Goal: Task Accomplishment & Management: Use online tool/utility

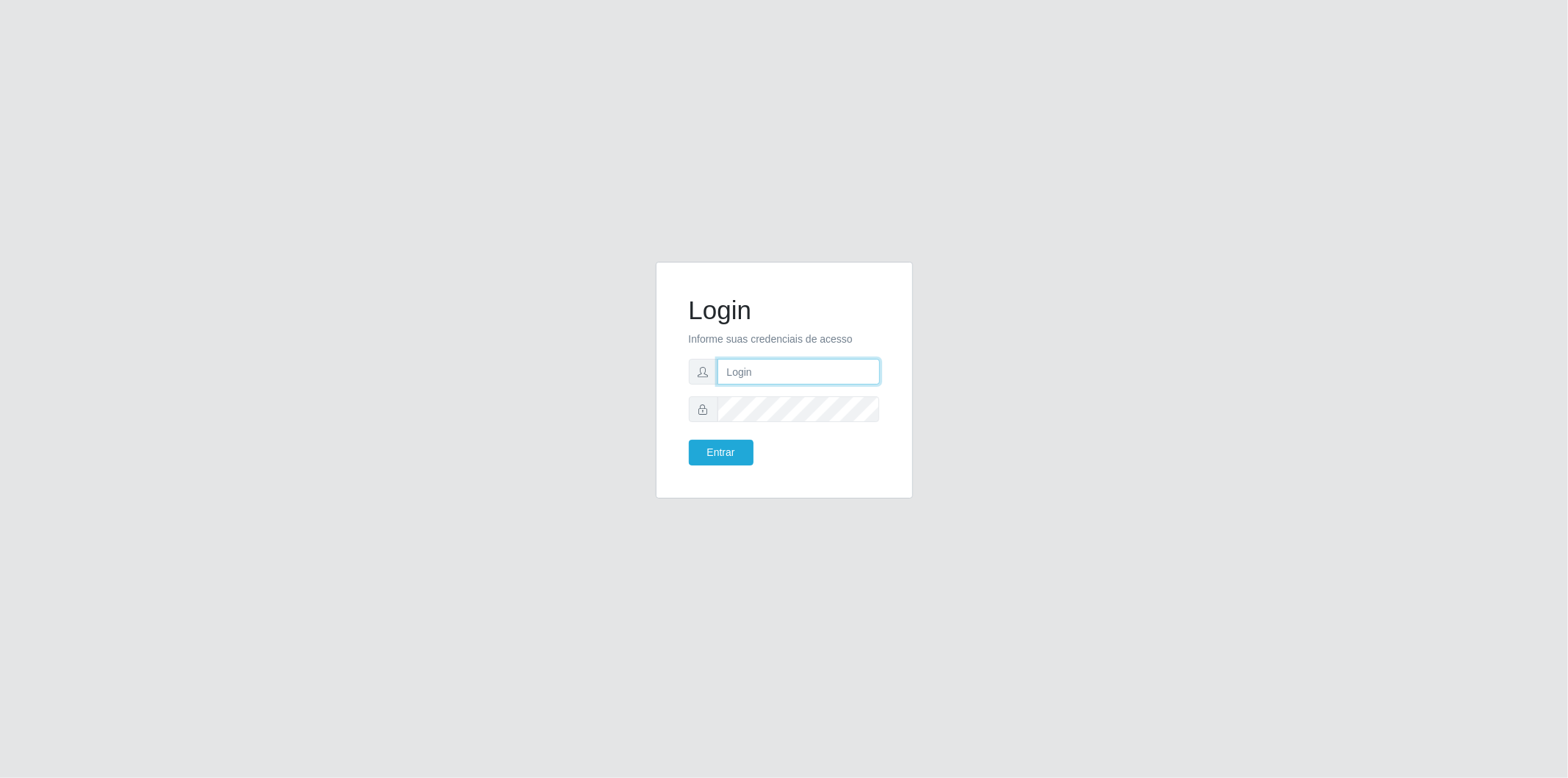
click at [803, 383] on input "text" at bounding box center [798, 371] width 162 height 26
type input "[EMAIL_ADDRESS][DOMAIN_NAME]"
click at [689, 440] on button "Entrar" at bounding box center [721, 452] width 64 height 26
click at [730, 452] on button "Entrar" at bounding box center [721, 452] width 64 height 26
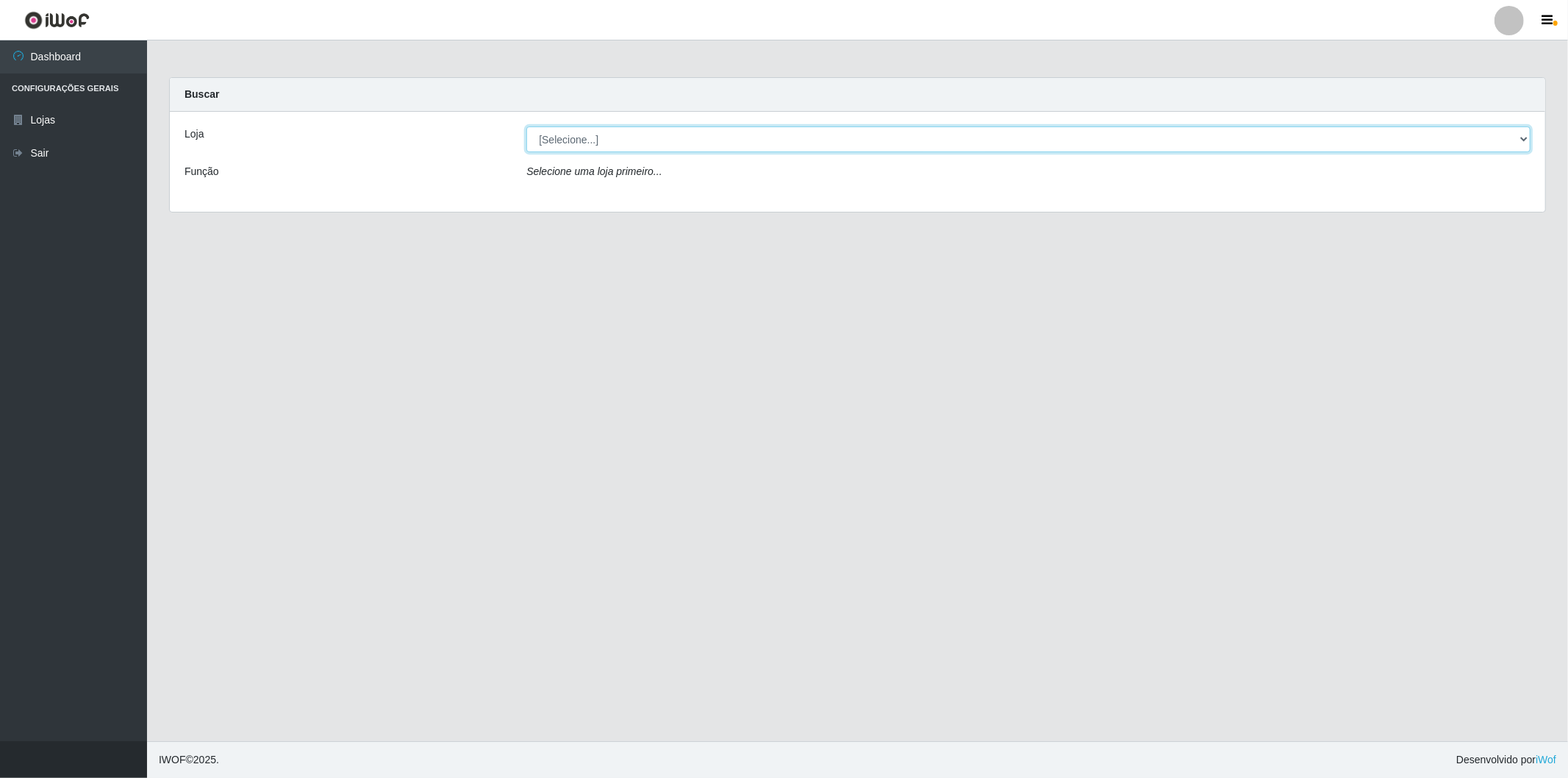
click at [680, 136] on select "[Selecione...] BomQueSó Agreste - Loja 2" at bounding box center [1029, 139] width 1005 height 26
select select "214"
click at [526, 126] on select "[Selecione...] BomQueSó Agreste - Loja 2" at bounding box center [1029, 139] width 1005 height 26
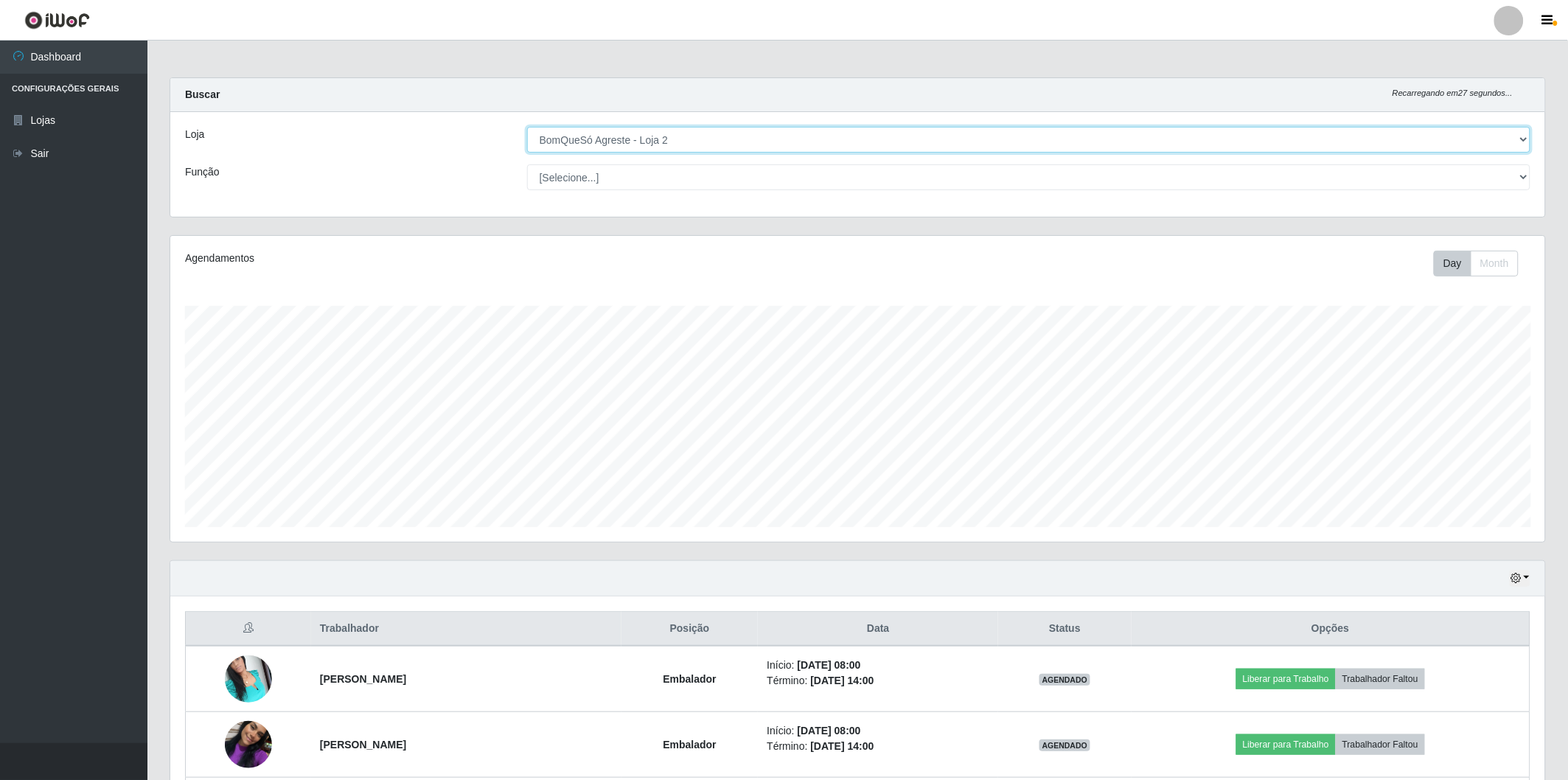
scroll to position [246, 0]
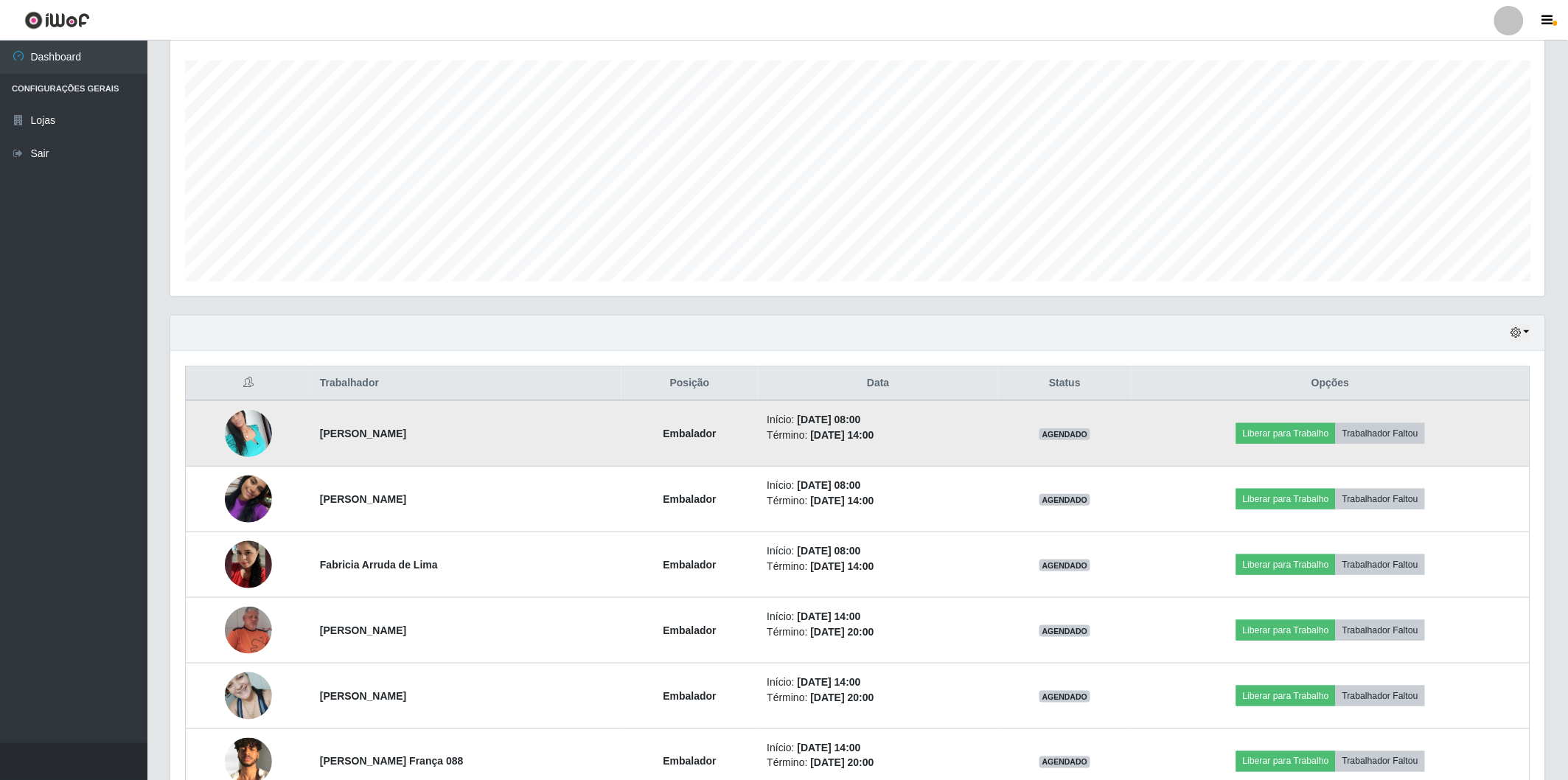
click at [246, 431] on img at bounding box center [248, 433] width 47 height 63
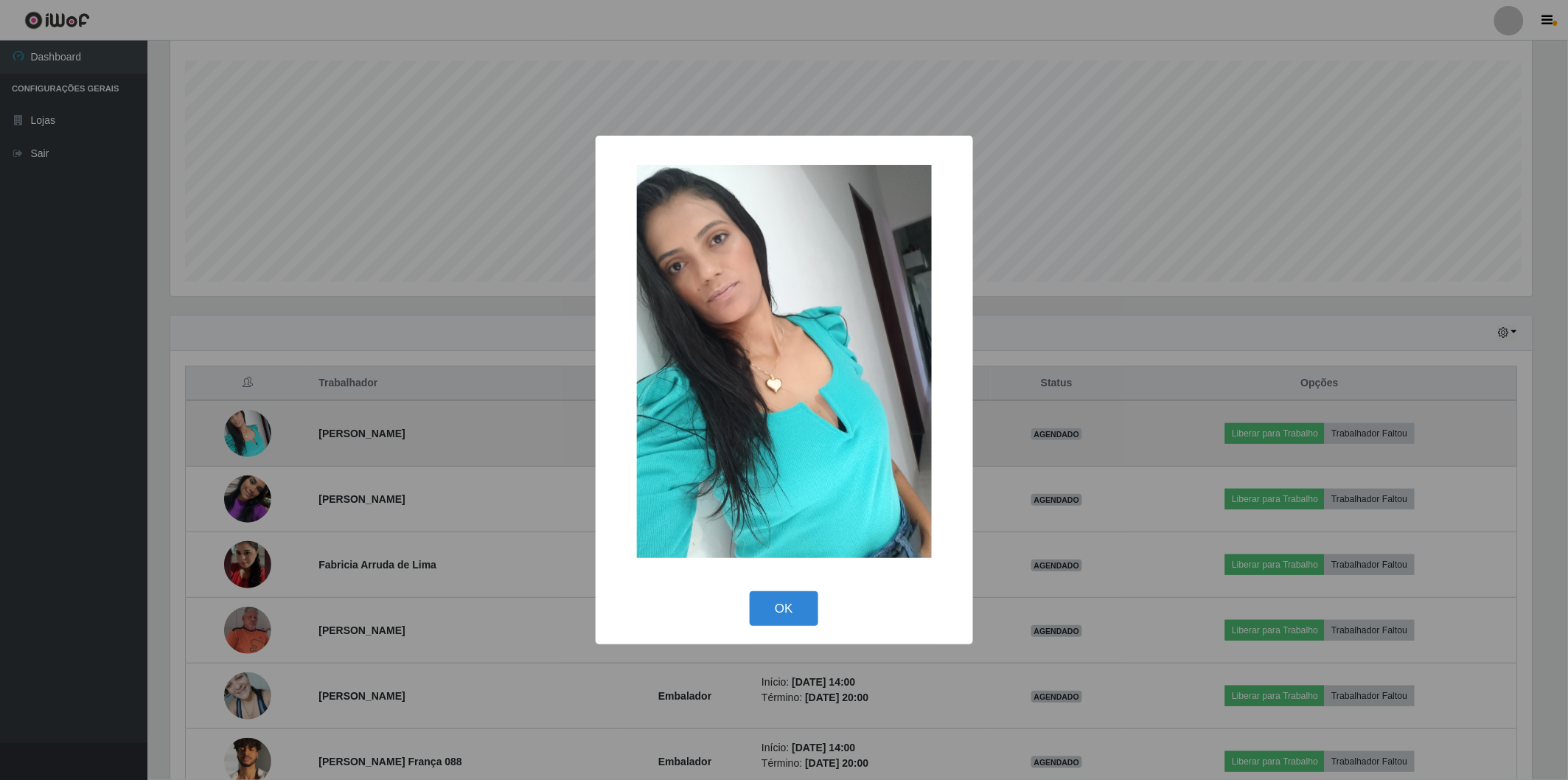
scroll to position [305, 1366]
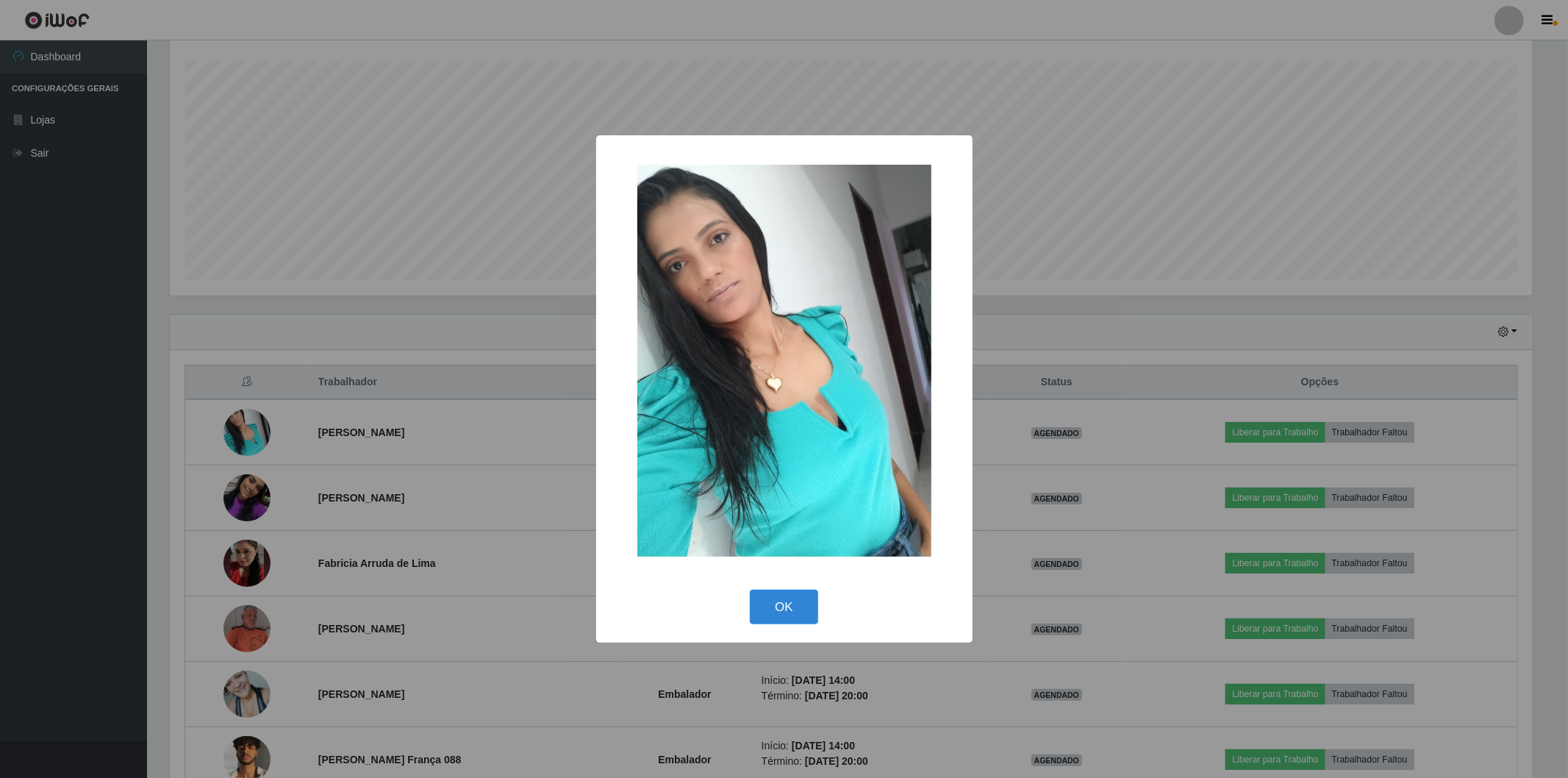
click at [546, 210] on div "× OK Cancel" at bounding box center [784, 389] width 1568 height 778
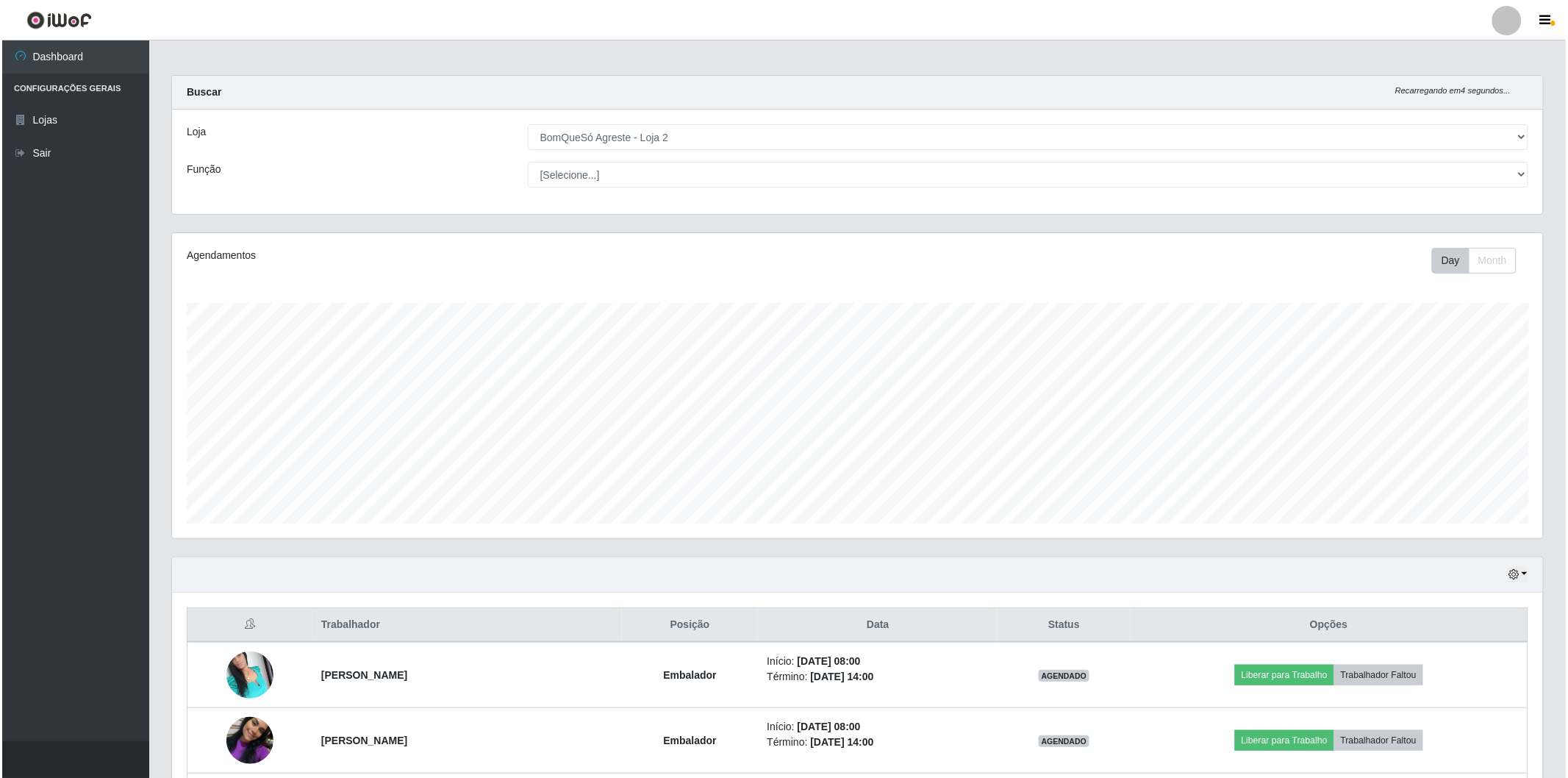
scroll to position [166, 0]
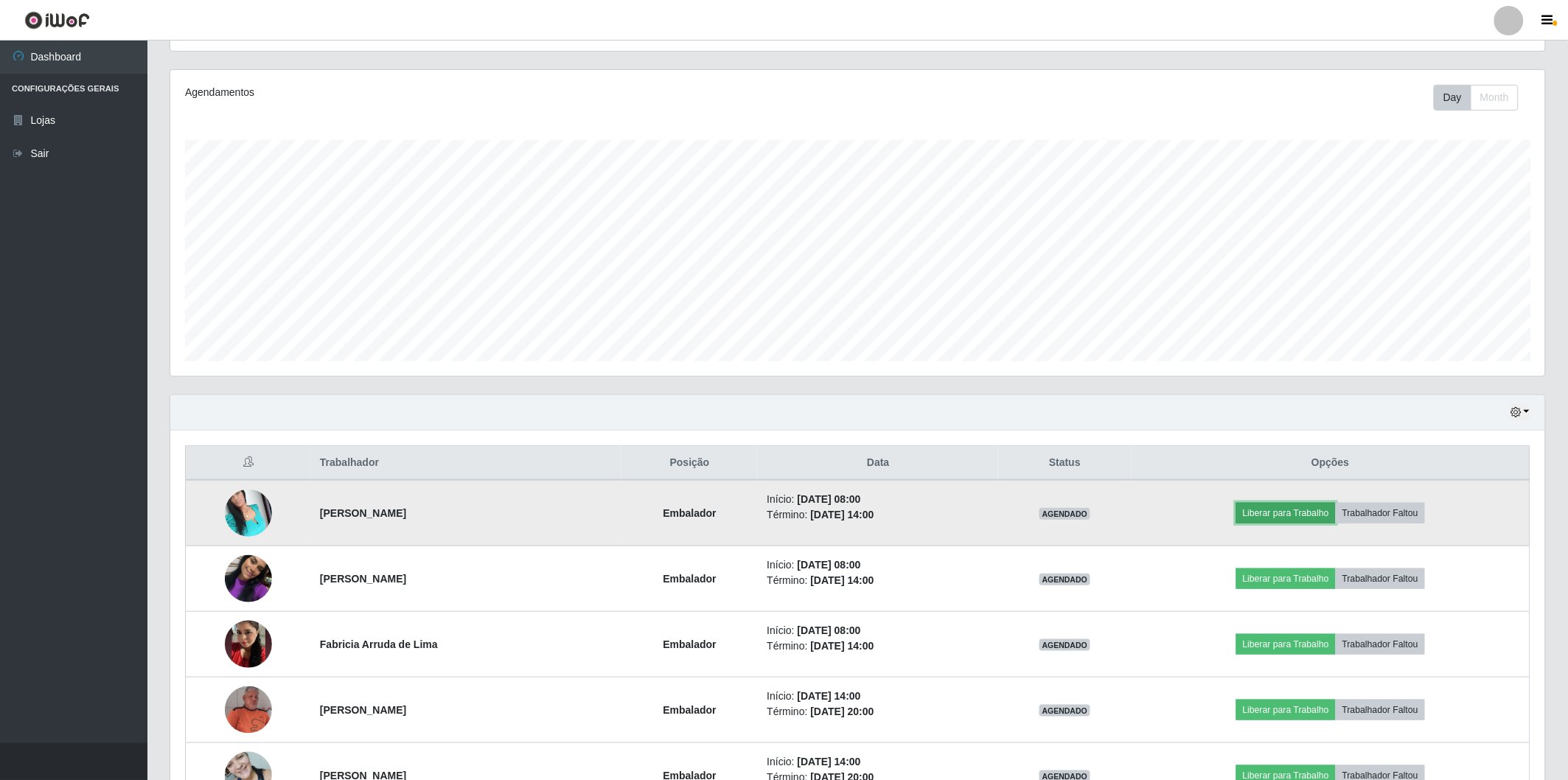
click at [1318, 507] on button "Liberar para Trabalho" at bounding box center [1286, 513] width 99 height 21
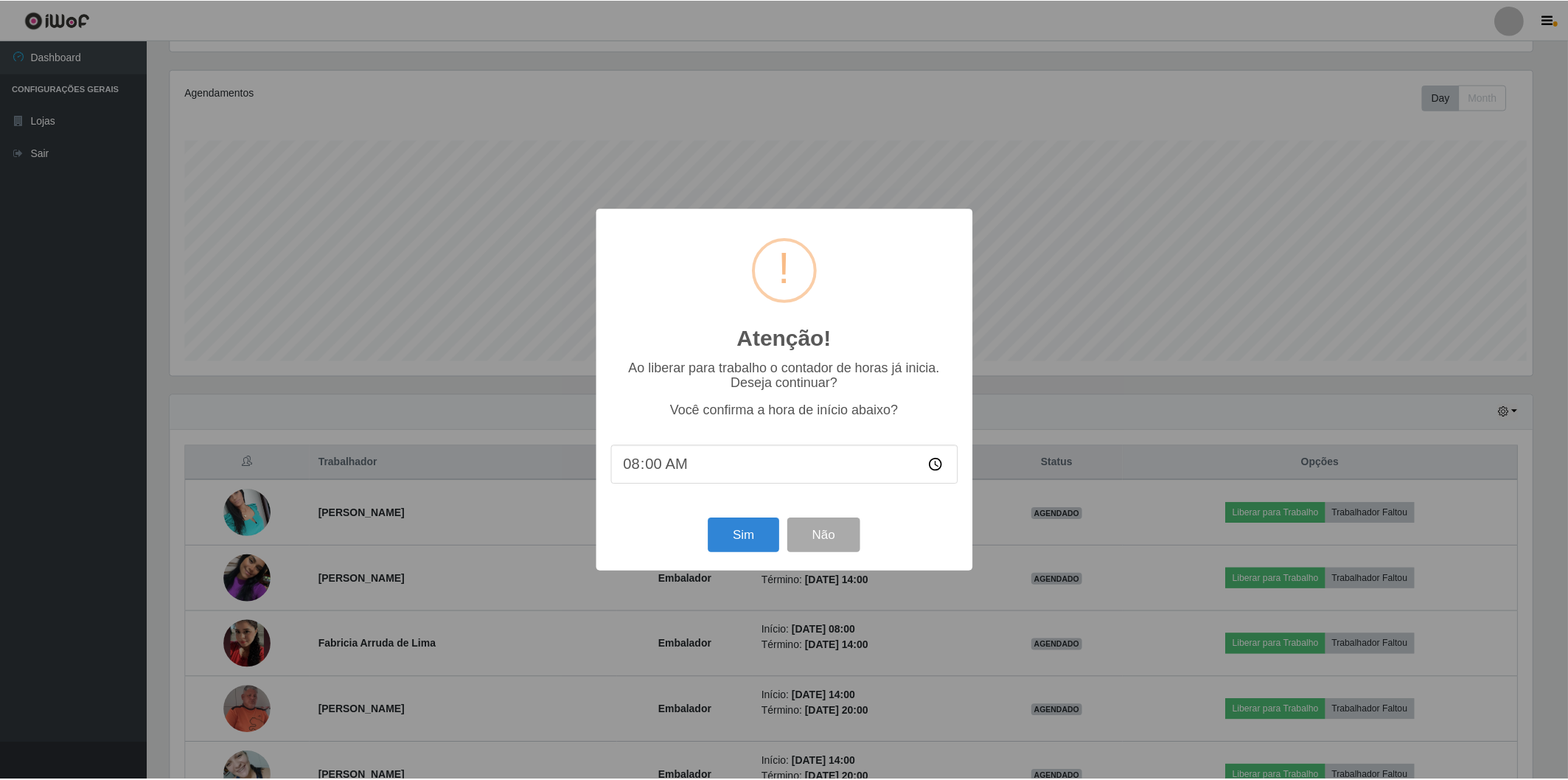
scroll to position [305, 1366]
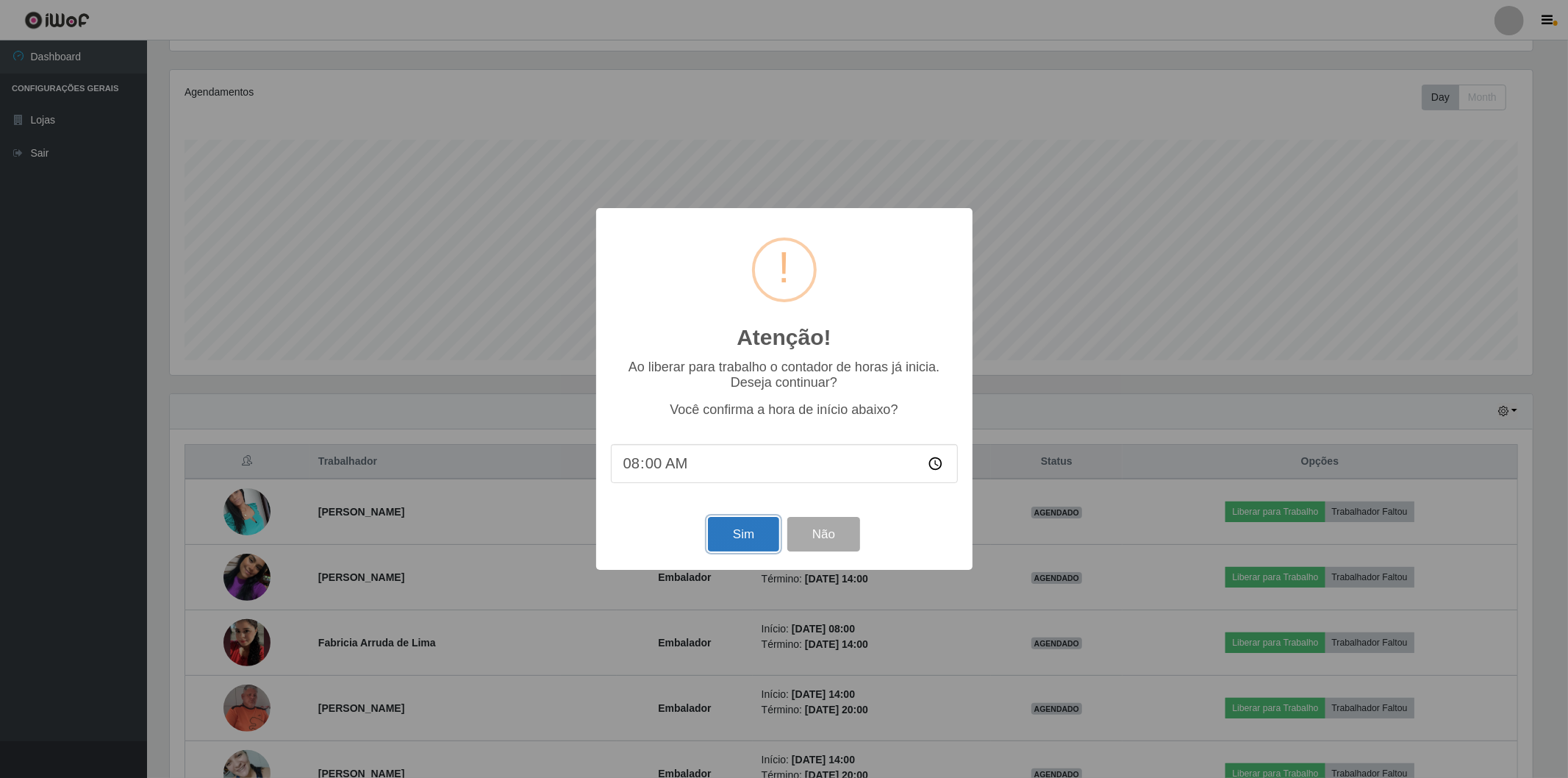
click at [751, 535] on button "Sim" at bounding box center [743, 535] width 71 height 35
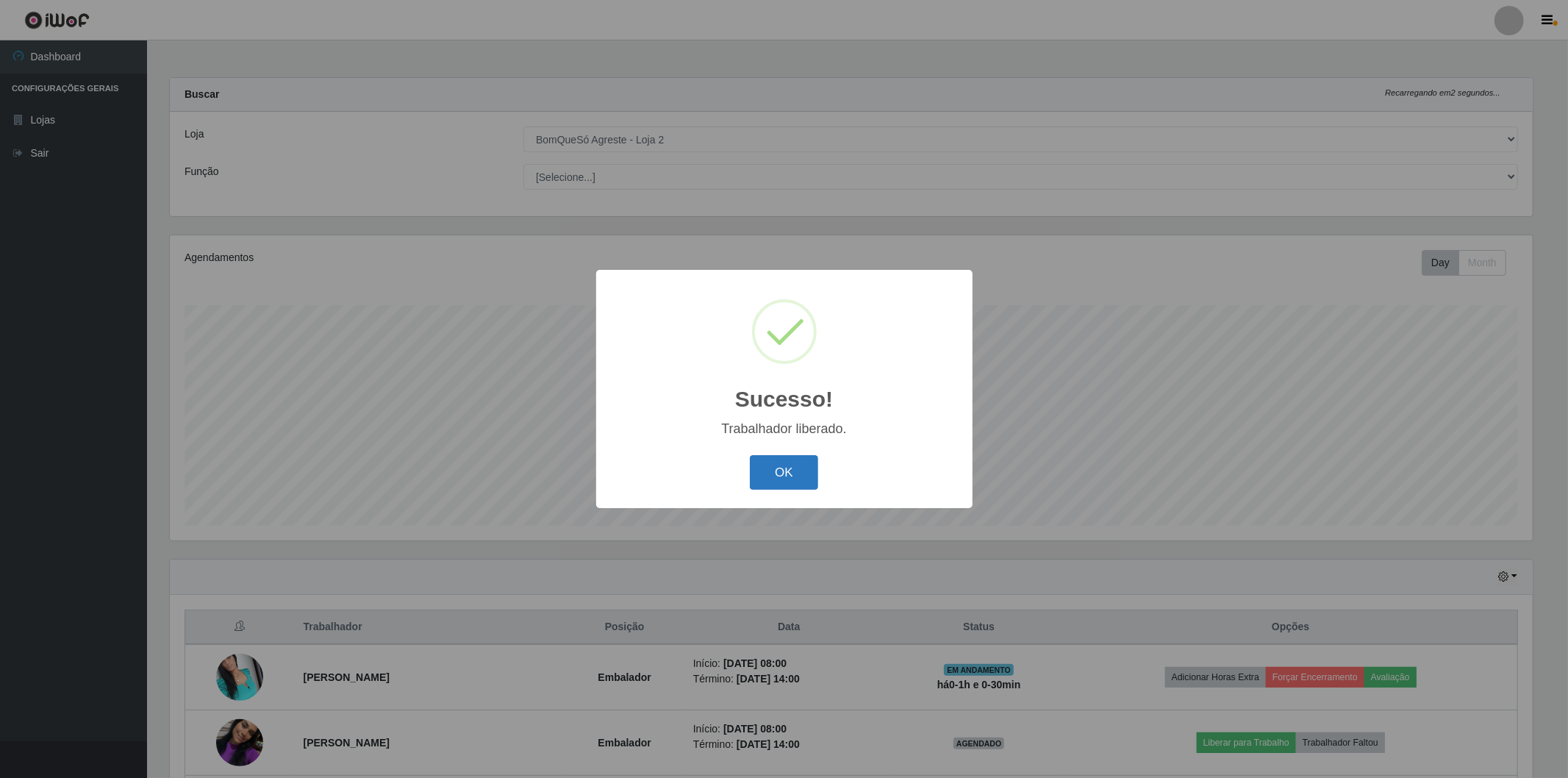
click at [787, 483] on button "OK" at bounding box center [784, 473] width 68 height 35
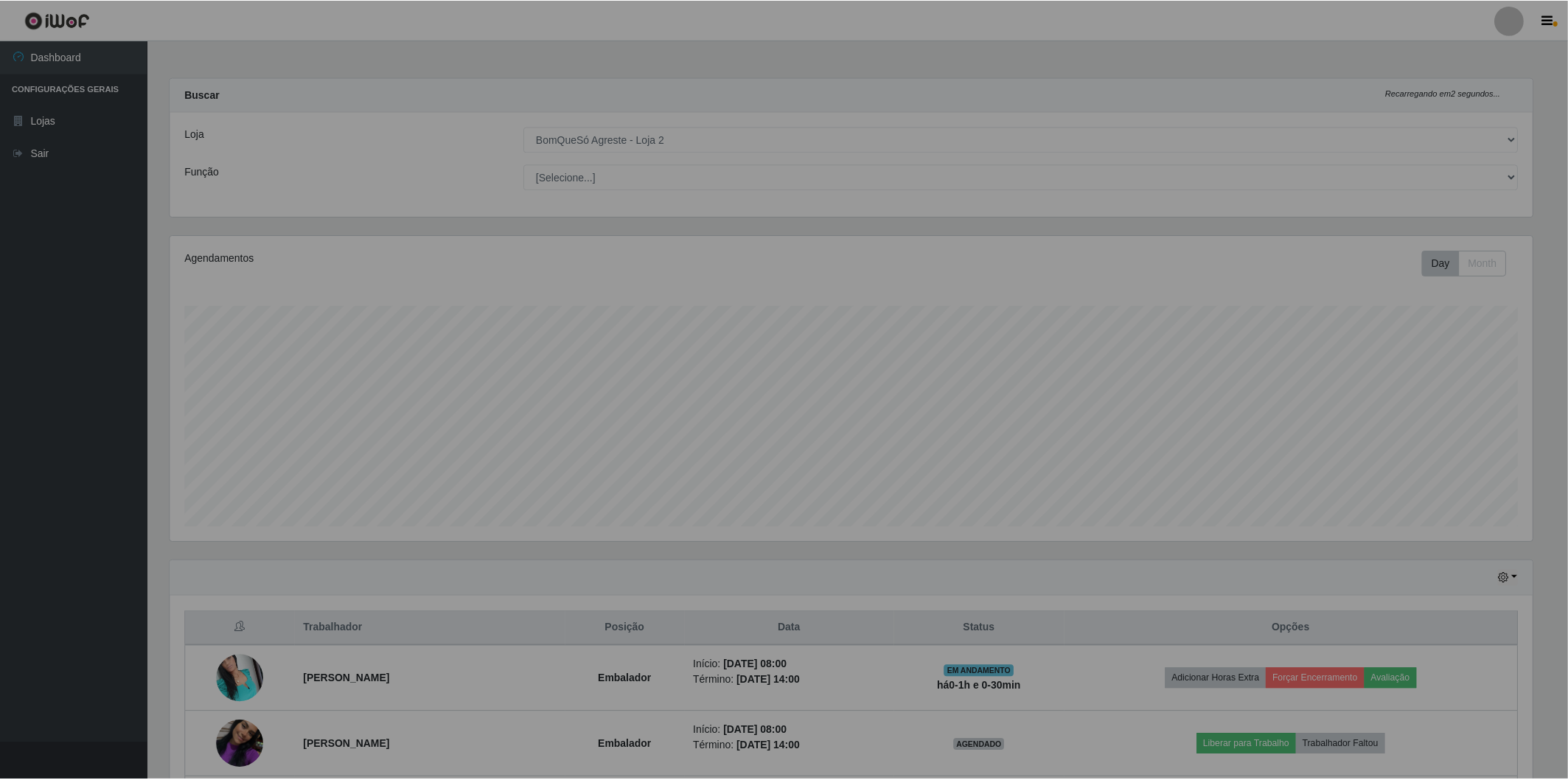
scroll to position [305, 1374]
